Goal: Complete application form

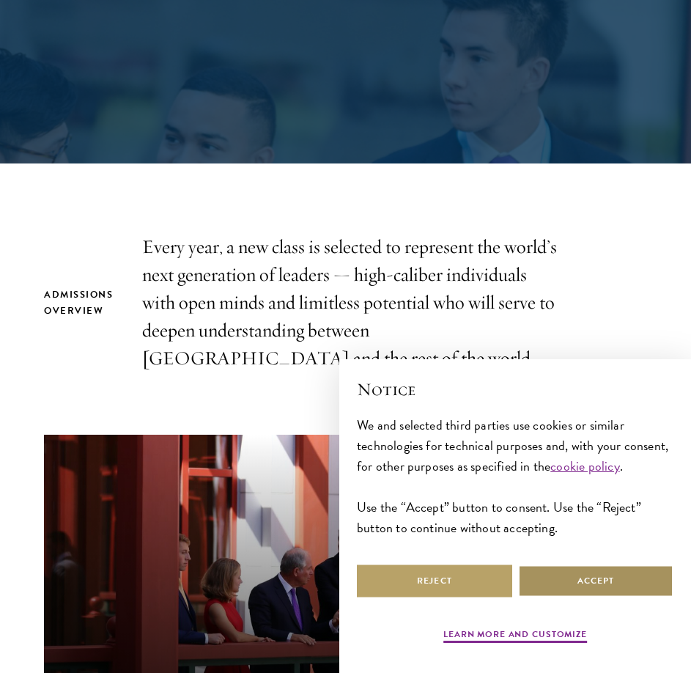
click at [570, 583] on button "Accept" at bounding box center [595, 580] width 155 height 33
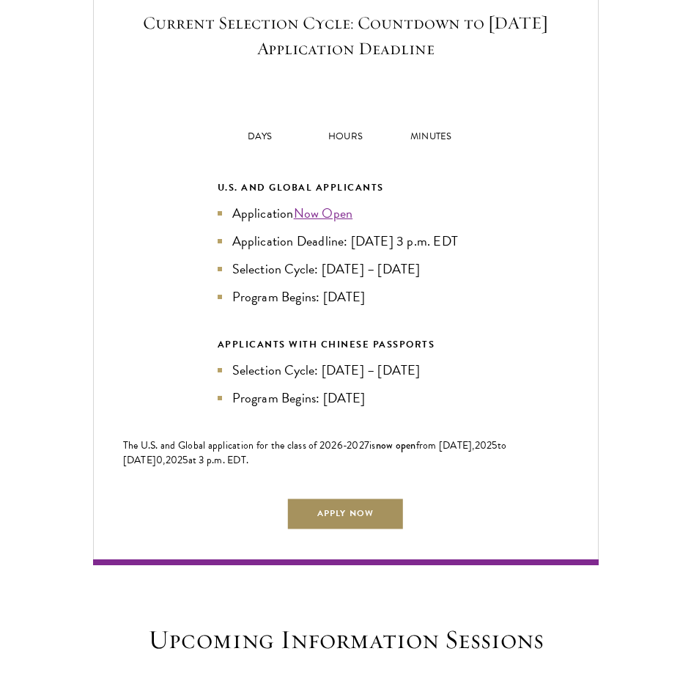
scroll to position [2931, 0]
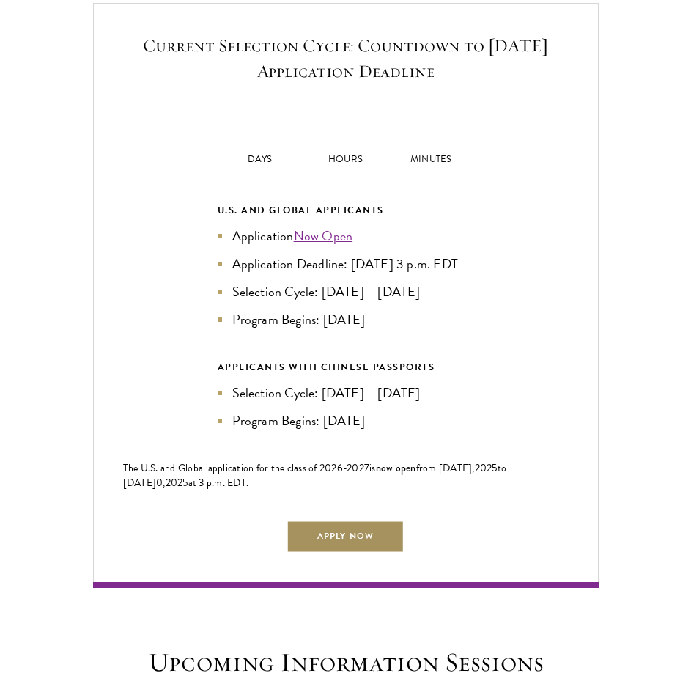
click at [358, 552] on link "Apply Now" at bounding box center [344, 535] width 117 height 33
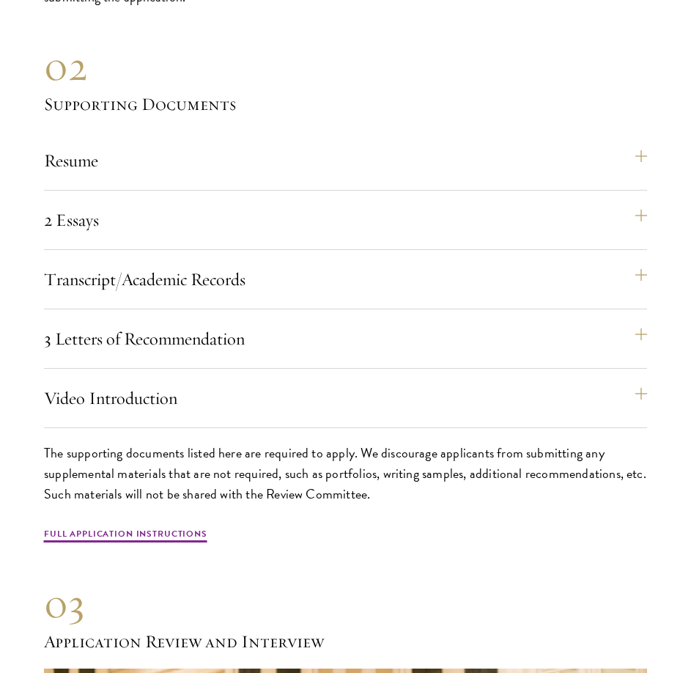
scroll to position [5056, 0]
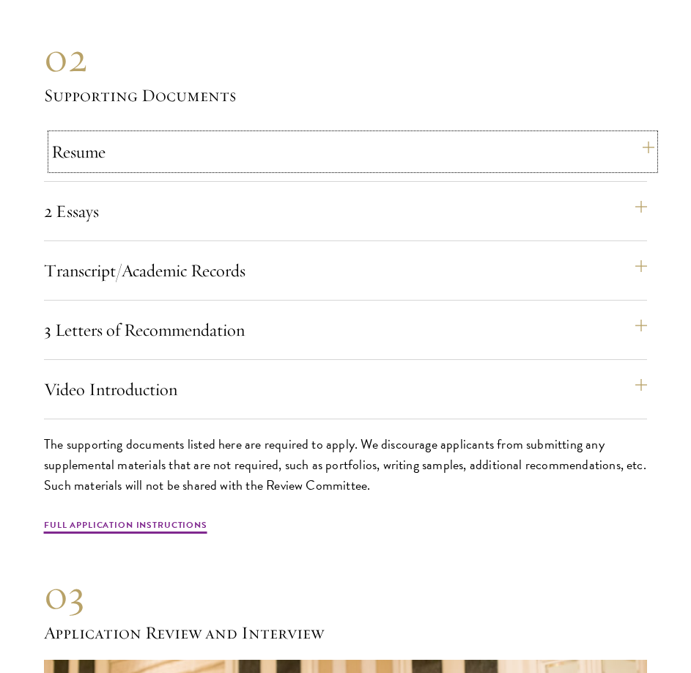
click at [233, 169] on button "Resume" at bounding box center [352, 151] width 603 height 35
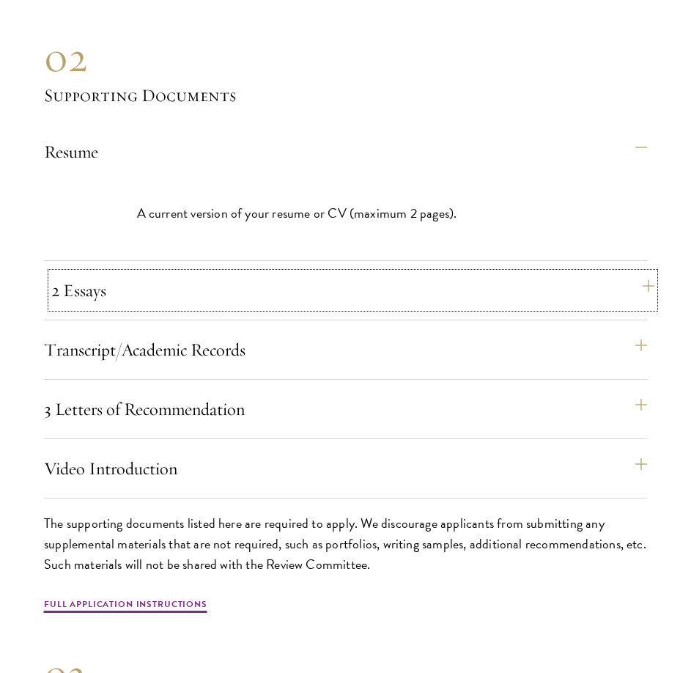
click at [266, 308] on button "2 Essays" at bounding box center [352, 290] width 603 height 35
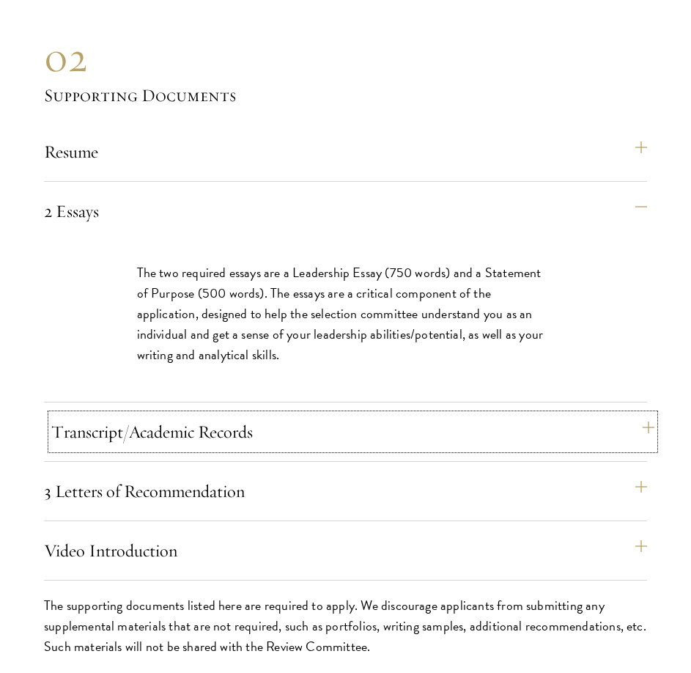
click at [277, 440] on button "Transcript/Academic Records" at bounding box center [352, 431] width 603 height 35
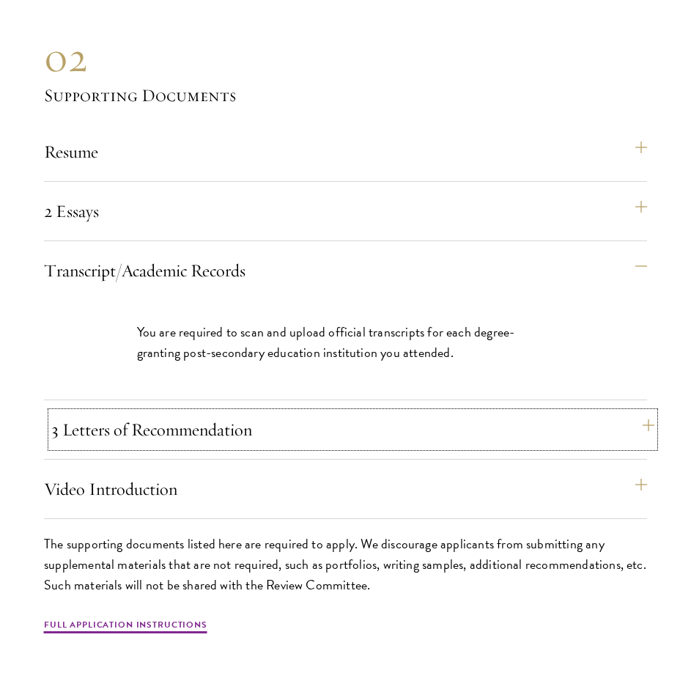
click at [292, 445] on button "3 Letters of Recommendation" at bounding box center [352, 429] width 603 height 35
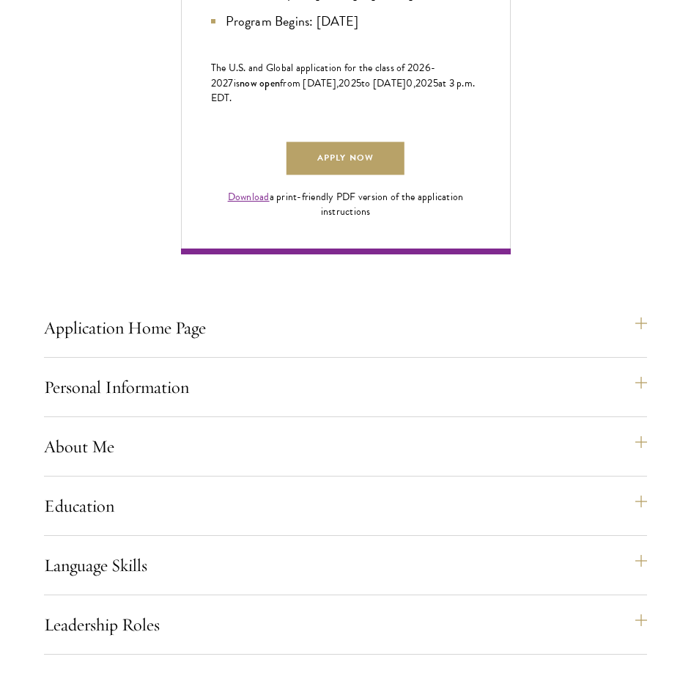
scroll to position [953, 0]
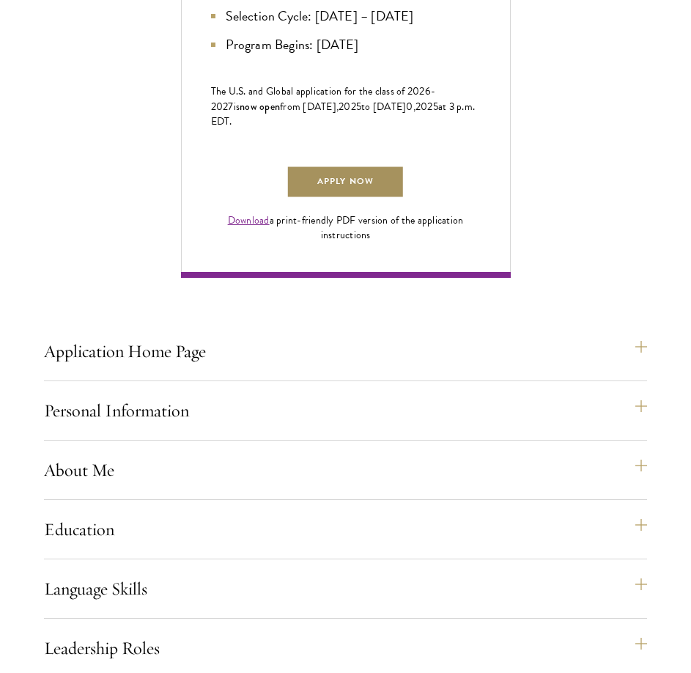
click at [342, 199] on link "Apply Now" at bounding box center [344, 182] width 117 height 33
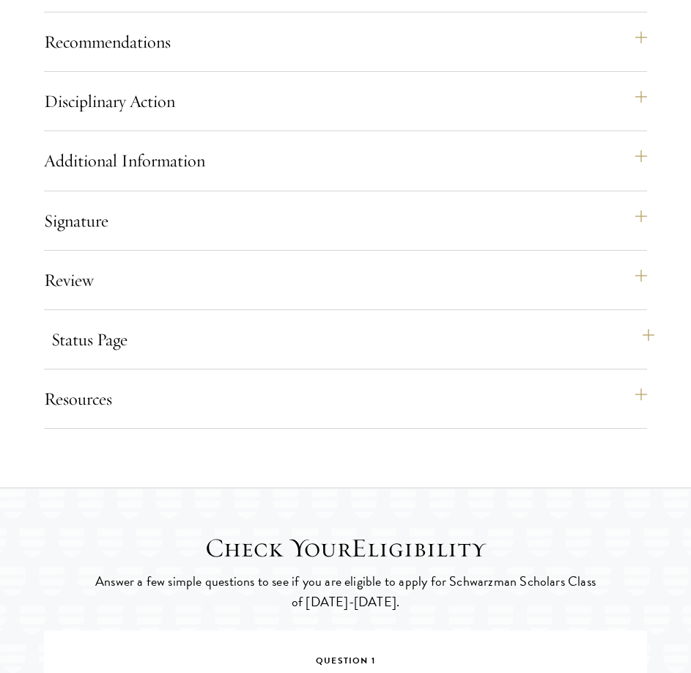
scroll to position [2235, 0]
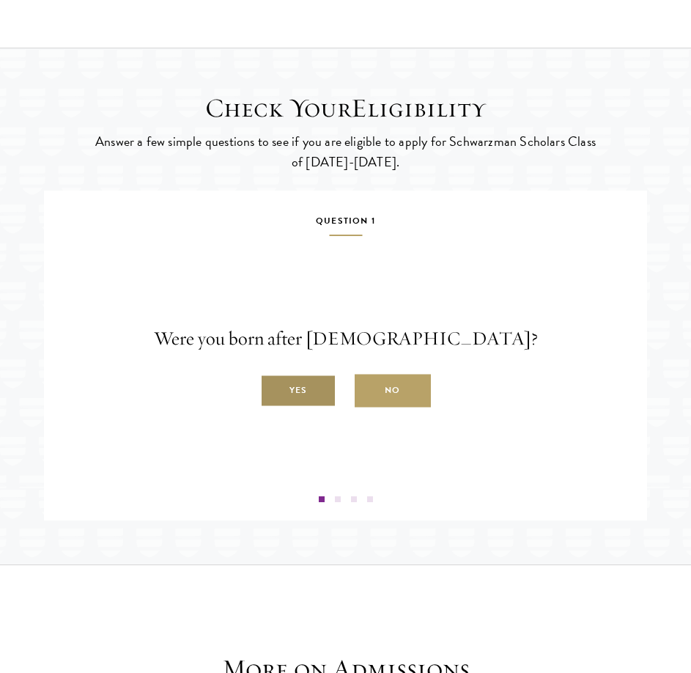
click at [287, 407] on label "Yes" at bounding box center [298, 390] width 76 height 33
click at [273, 389] on input "Yes" at bounding box center [266, 382] width 13 height 13
click at [287, 407] on label "Yes" at bounding box center [298, 390] width 76 height 33
click at [273, 389] on input "Yes" at bounding box center [266, 382] width 13 height 13
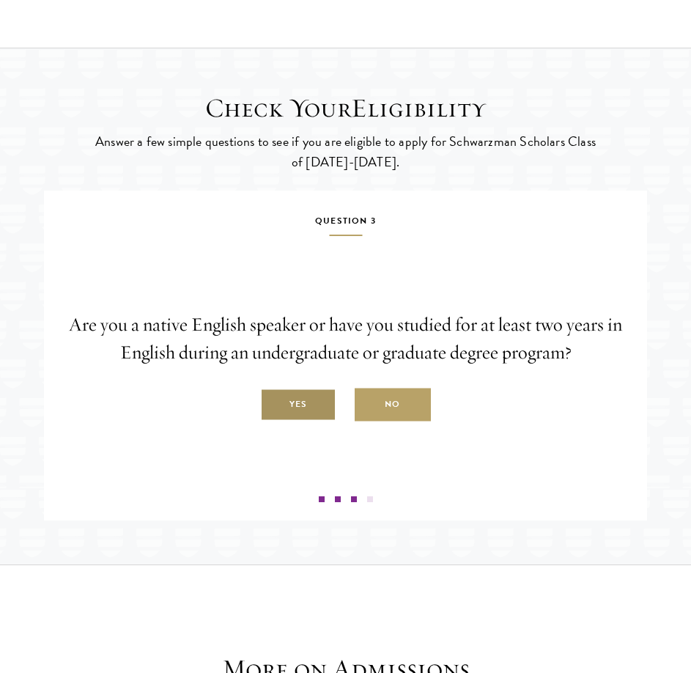
click at [286, 421] on label "Yes" at bounding box center [298, 404] width 76 height 33
click at [273, 403] on input "Yes" at bounding box center [266, 396] width 13 height 13
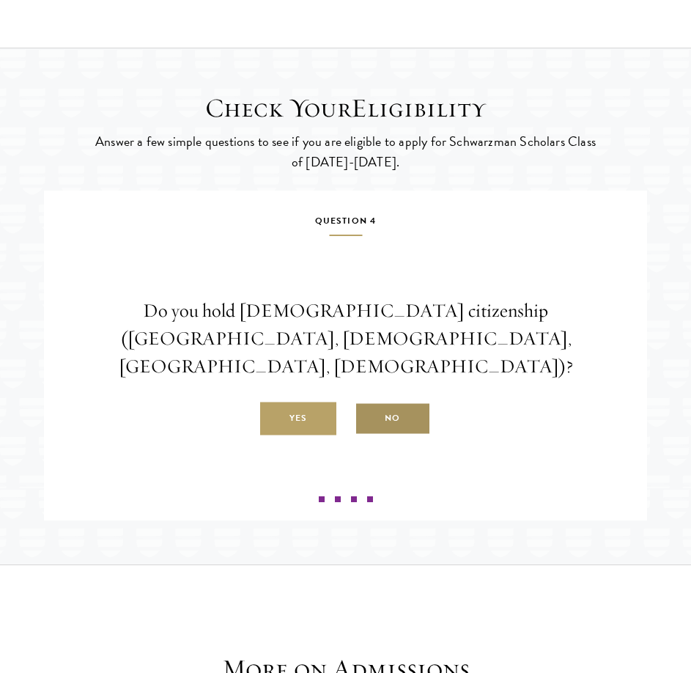
click at [388, 435] on label "No" at bounding box center [393, 418] width 76 height 33
click at [368, 417] on input "No" at bounding box center [361, 410] width 13 height 13
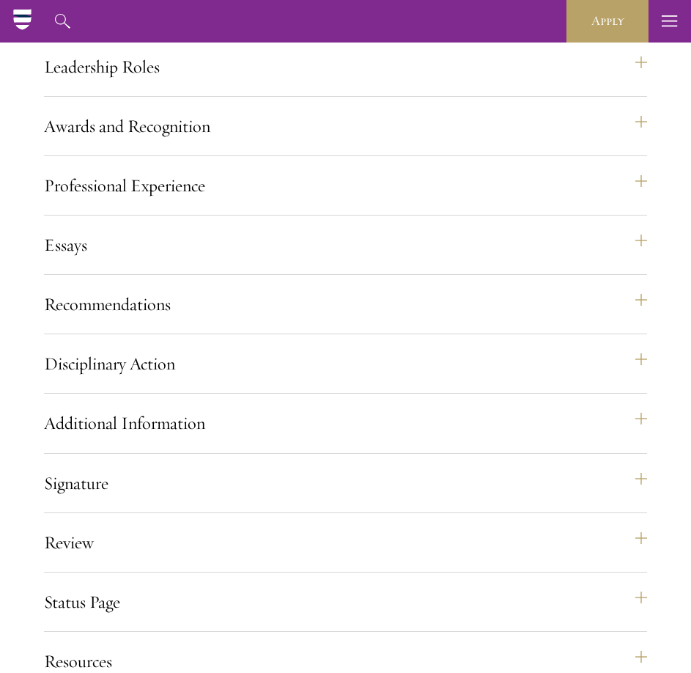
scroll to position [1283, 0]
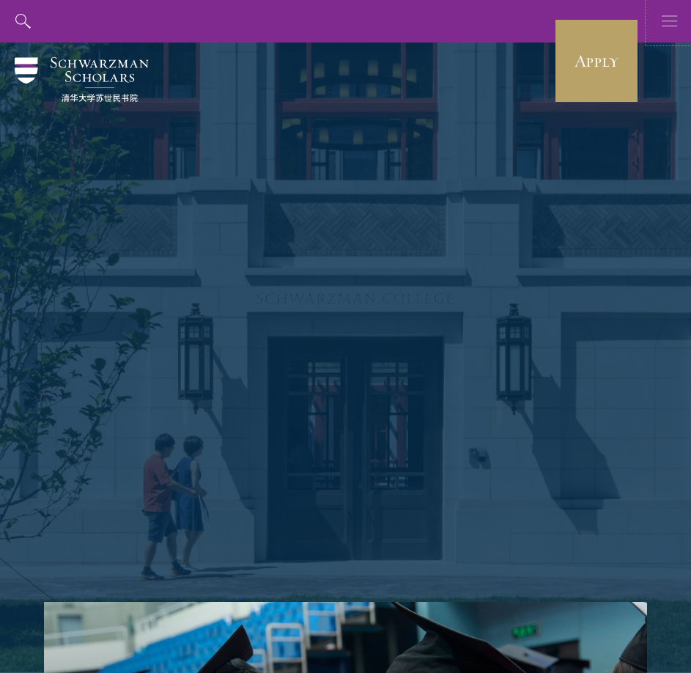
click at [671, 24] on icon "button" at bounding box center [670, 21] width 16 height 42
click at [671, 26] on use "button" at bounding box center [669, 20] width 15 height 11
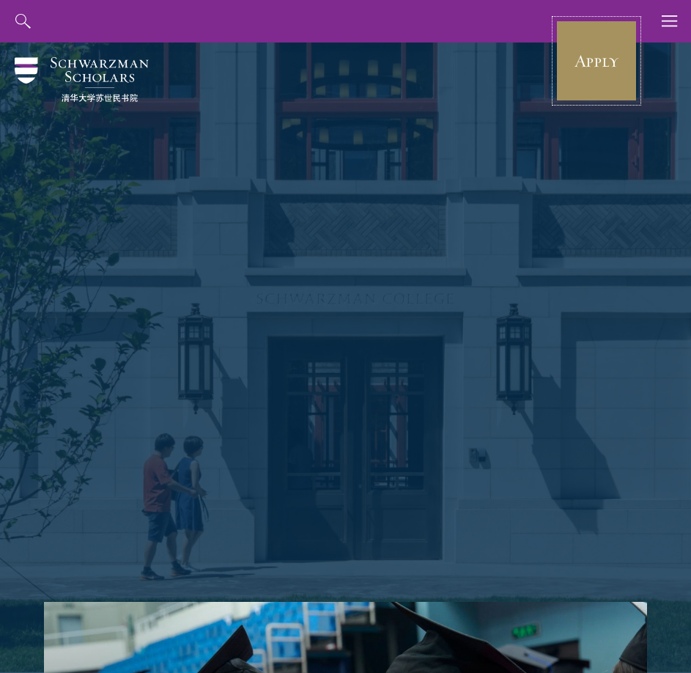
click at [608, 56] on link "Apply" at bounding box center [596, 61] width 82 height 82
